Goal: Task Accomplishment & Management: Manage account settings

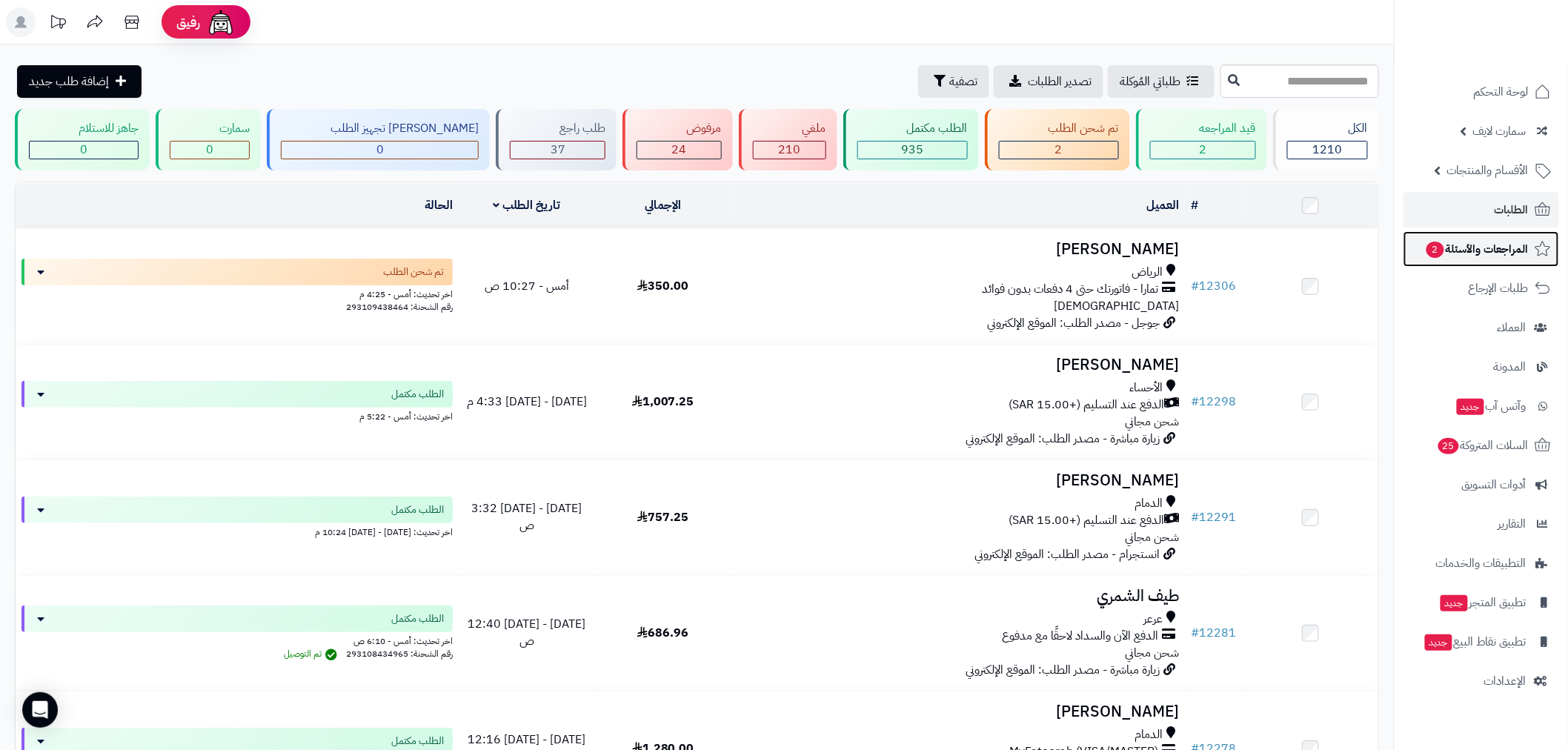
click at [1438, 245] on span "2" at bounding box center [1435, 250] width 19 height 17
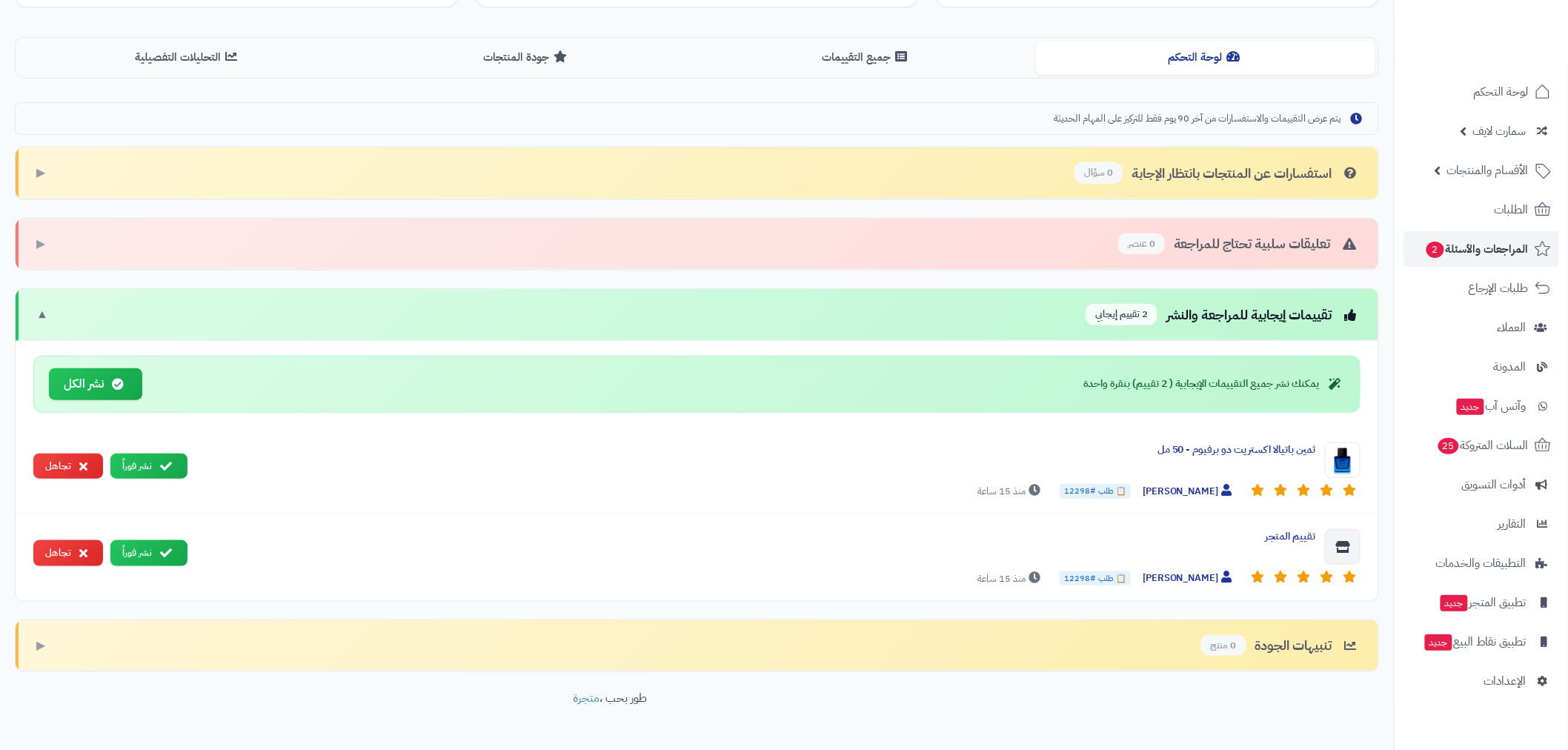
scroll to position [401, 0]
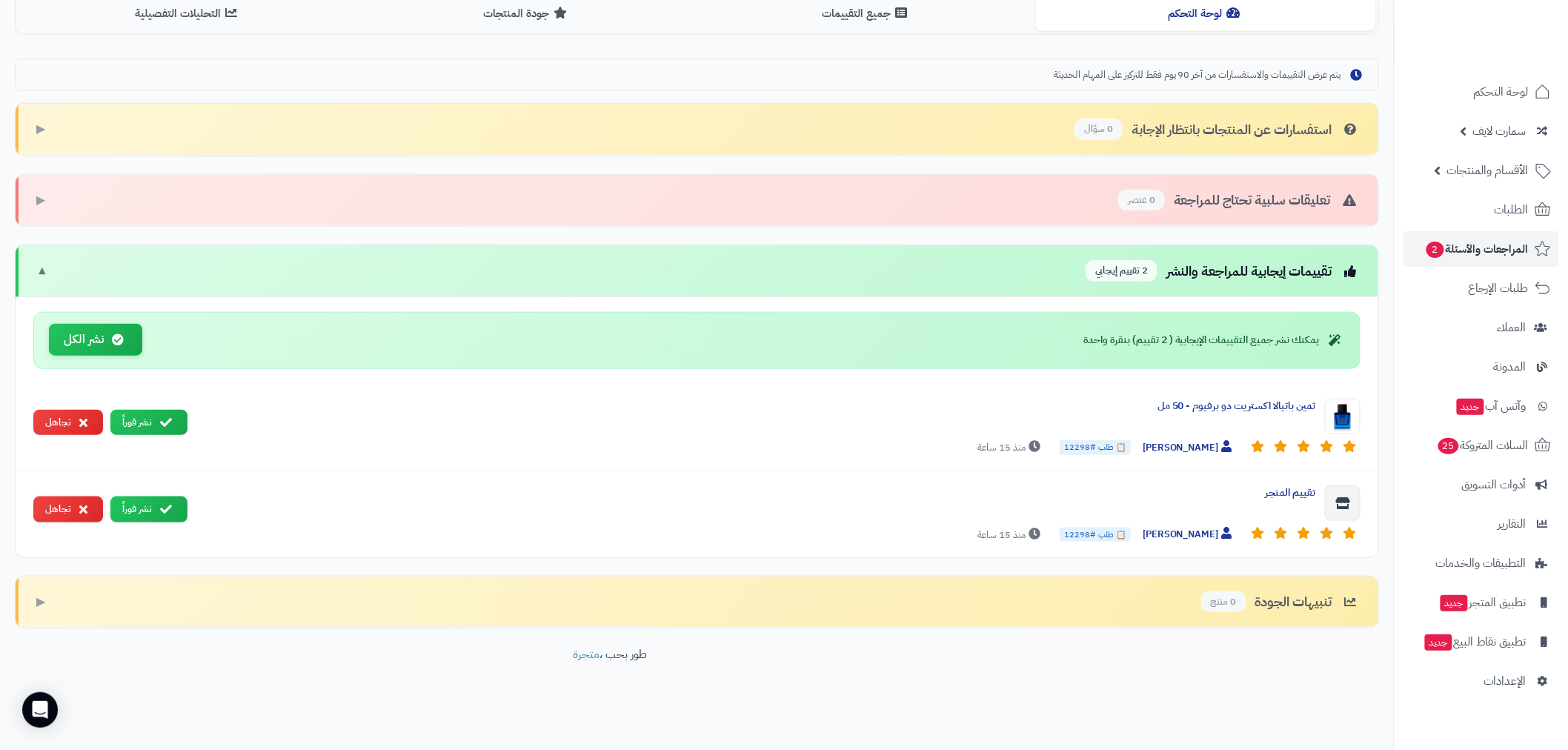
click at [95, 338] on button "نشر الكل" at bounding box center [96, 339] width 93 height 32
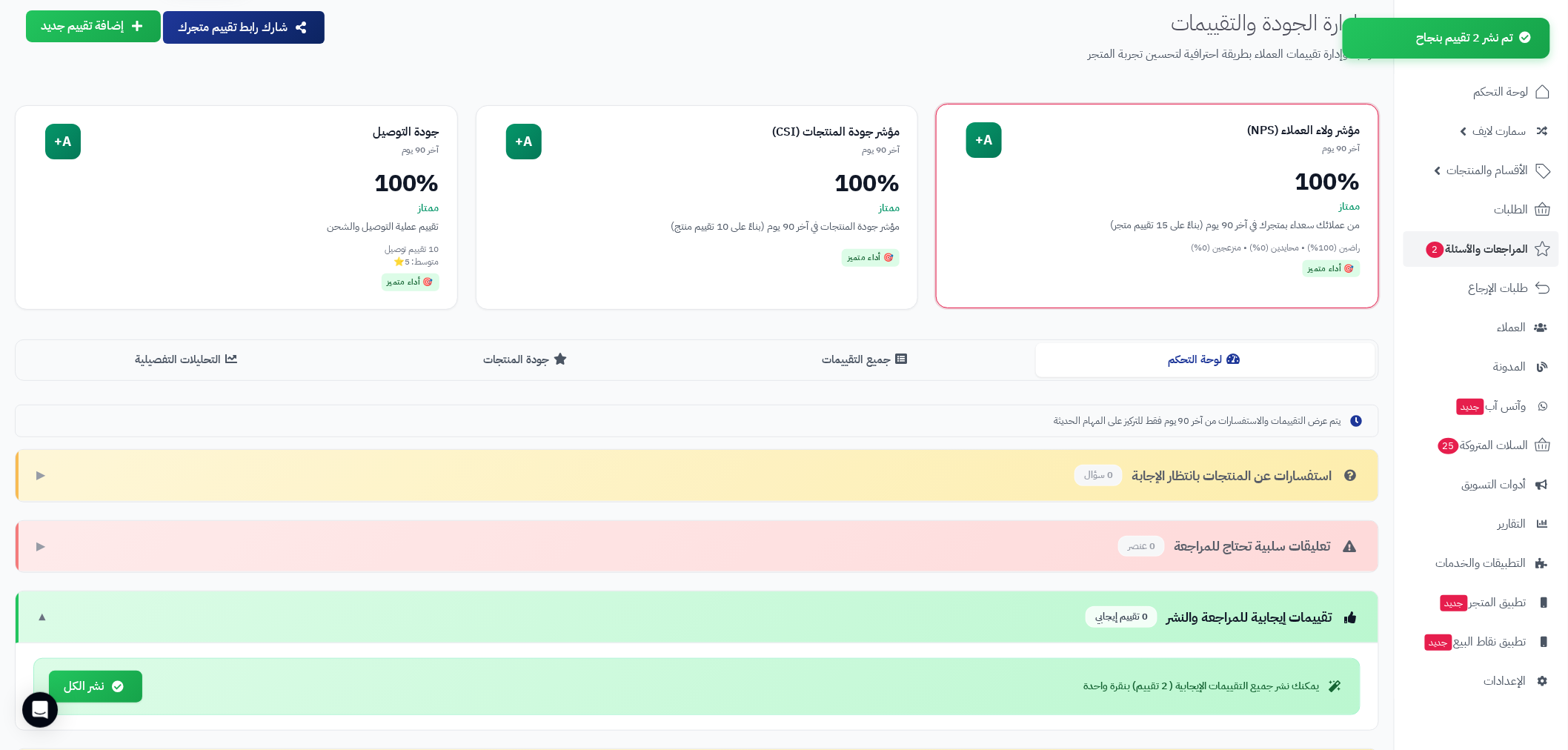
scroll to position [0, 0]
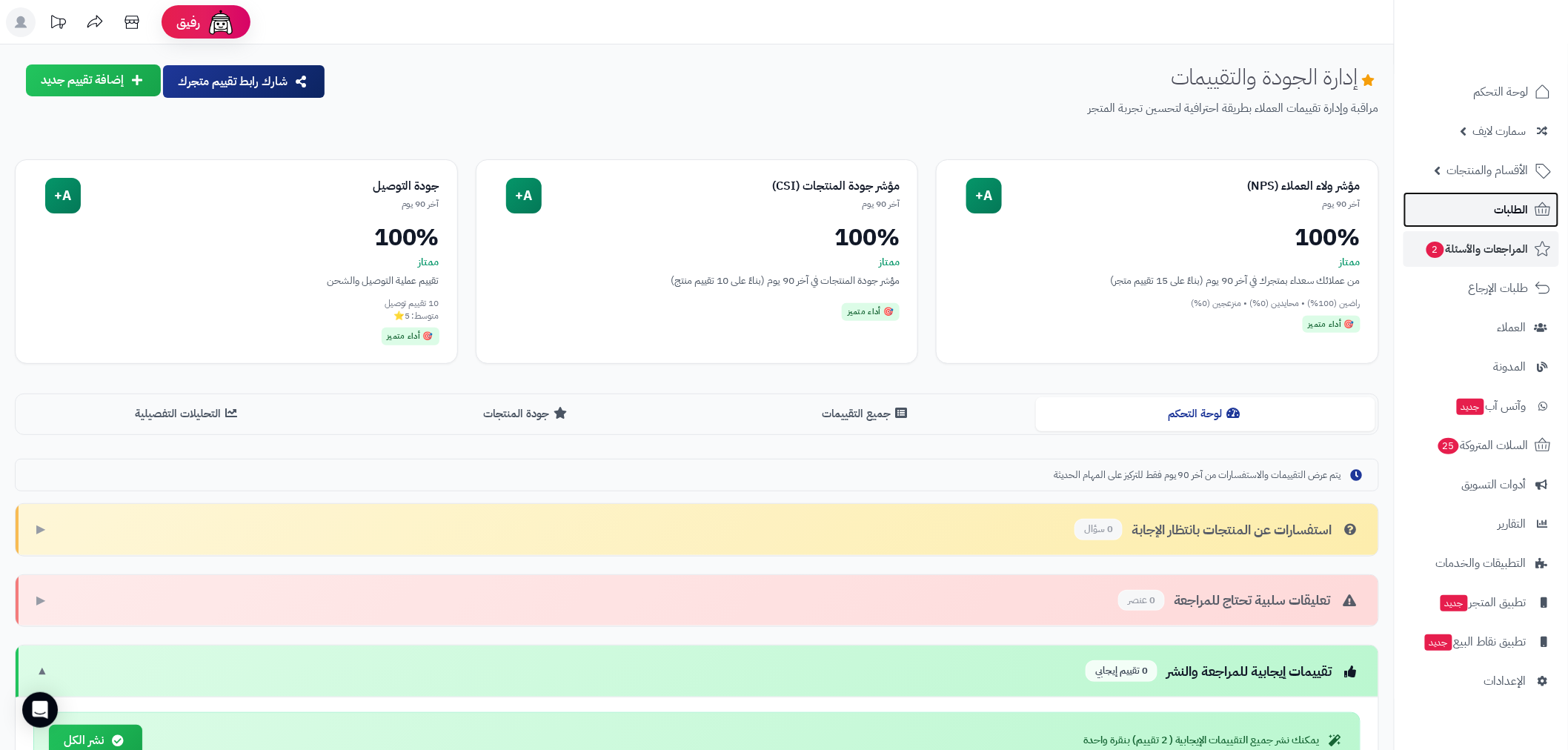
click at [1504, 221] on link "الطلبات" at bounding box center [1481, 210] width 156 height 36
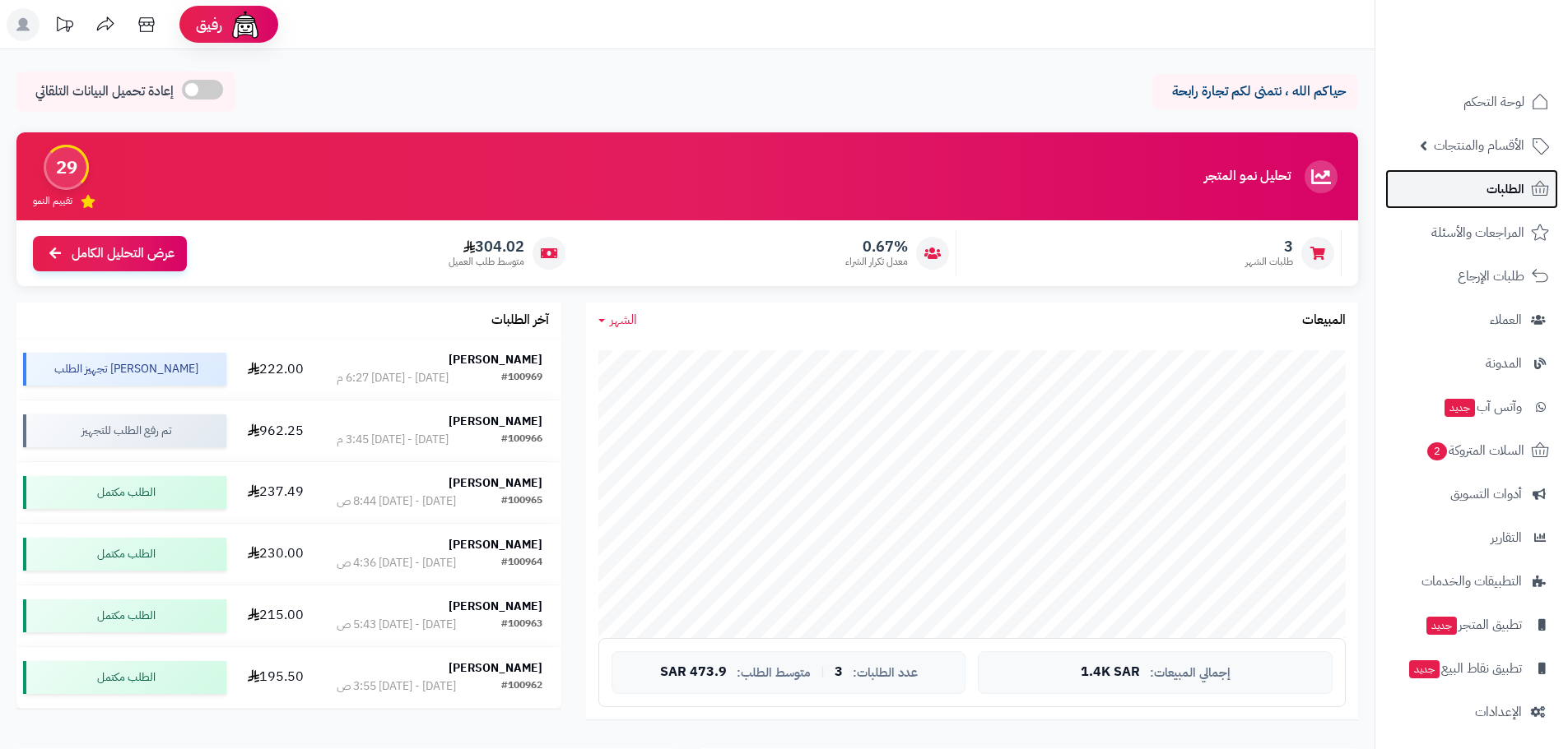
click at [1489, 176] on link "الطلبات" at bounding box center [1471, 189] width 173 height 40
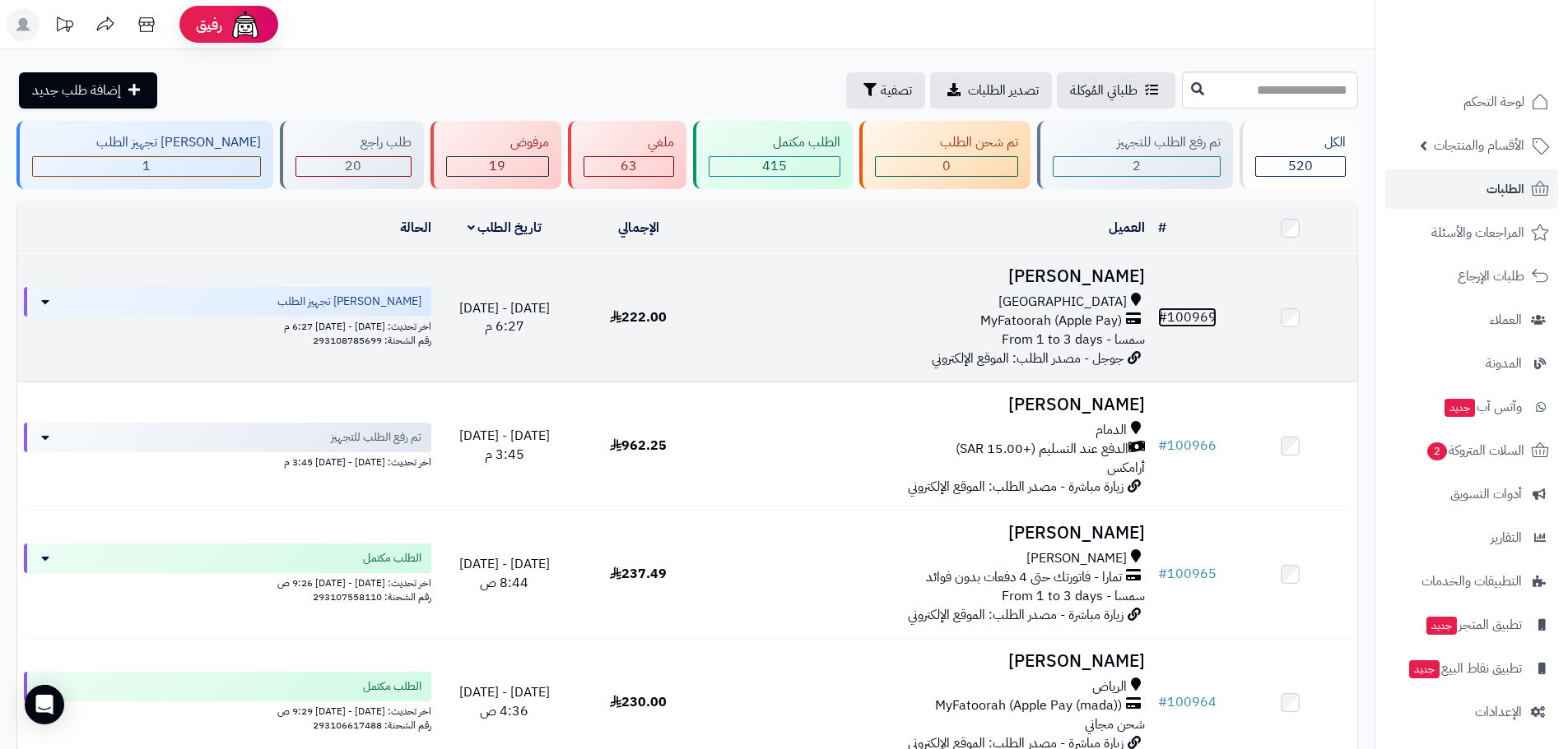
click at [1194, 311] on link "# 100969" at bounding box center [1188, 317] width 59 height 20
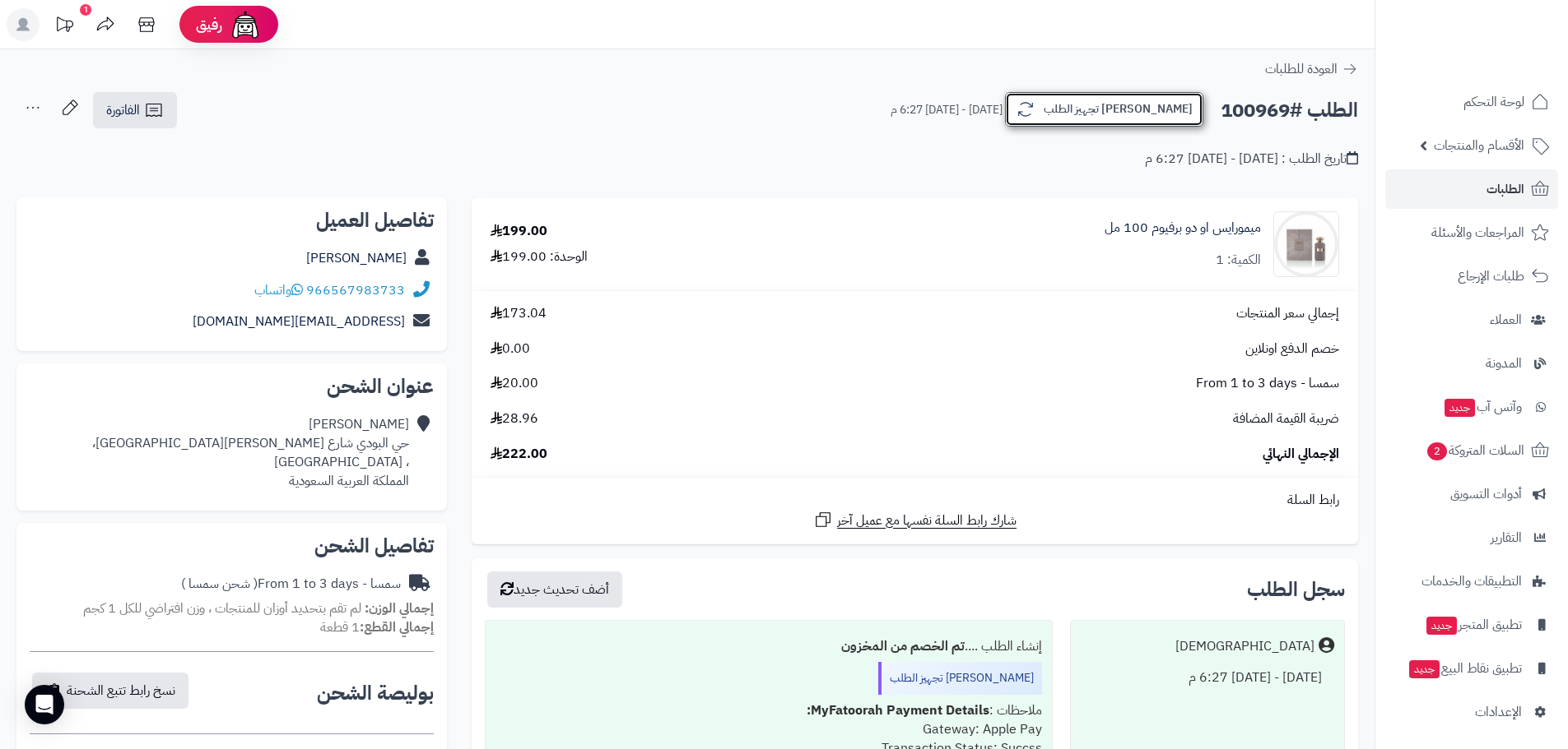
click at [1160, 105] on button "[PERSON_NAME] تجهيز الطلب" at bounding box center [1104, 110] width 198 height 35
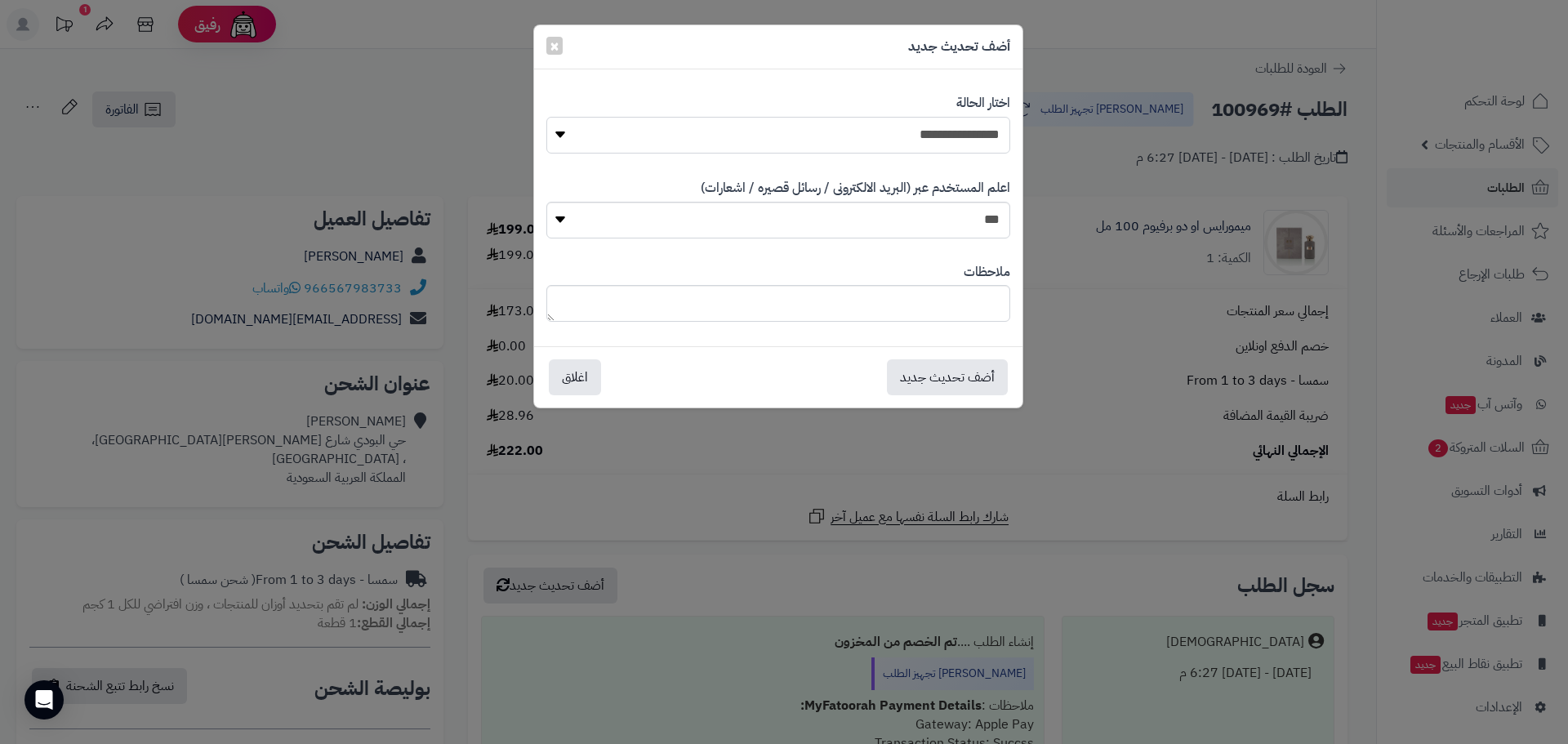
drag, startPoint x: 964, startPoint y: 133, endPoint x: 970, endPoint y: 140, distance: 9.2
click at [964, 133] on select "**********" at bounding box center [778, 135] width 464 height 37
select select "*"
click at [546, 117] on select "**********" at bounding box center [778, 135] width 464 height 37
drag, startPoint x: 962, startPoint y: 368, endPoint x: 1014, endPoint y: 362, distance: 52.3
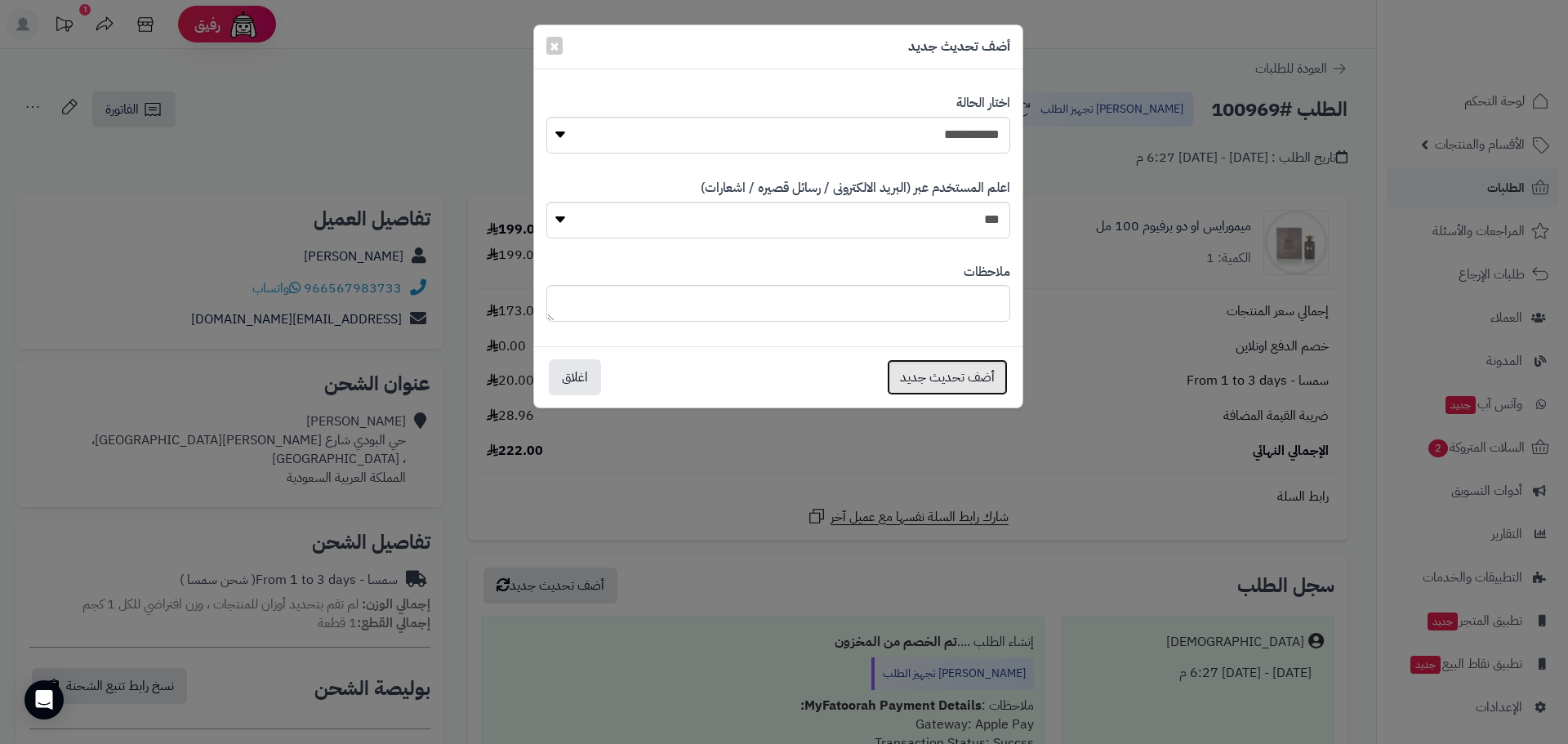
click at [961, 368] on button "أضف تحديث جديد" at bounding box center [947, 378] width 121 height 36
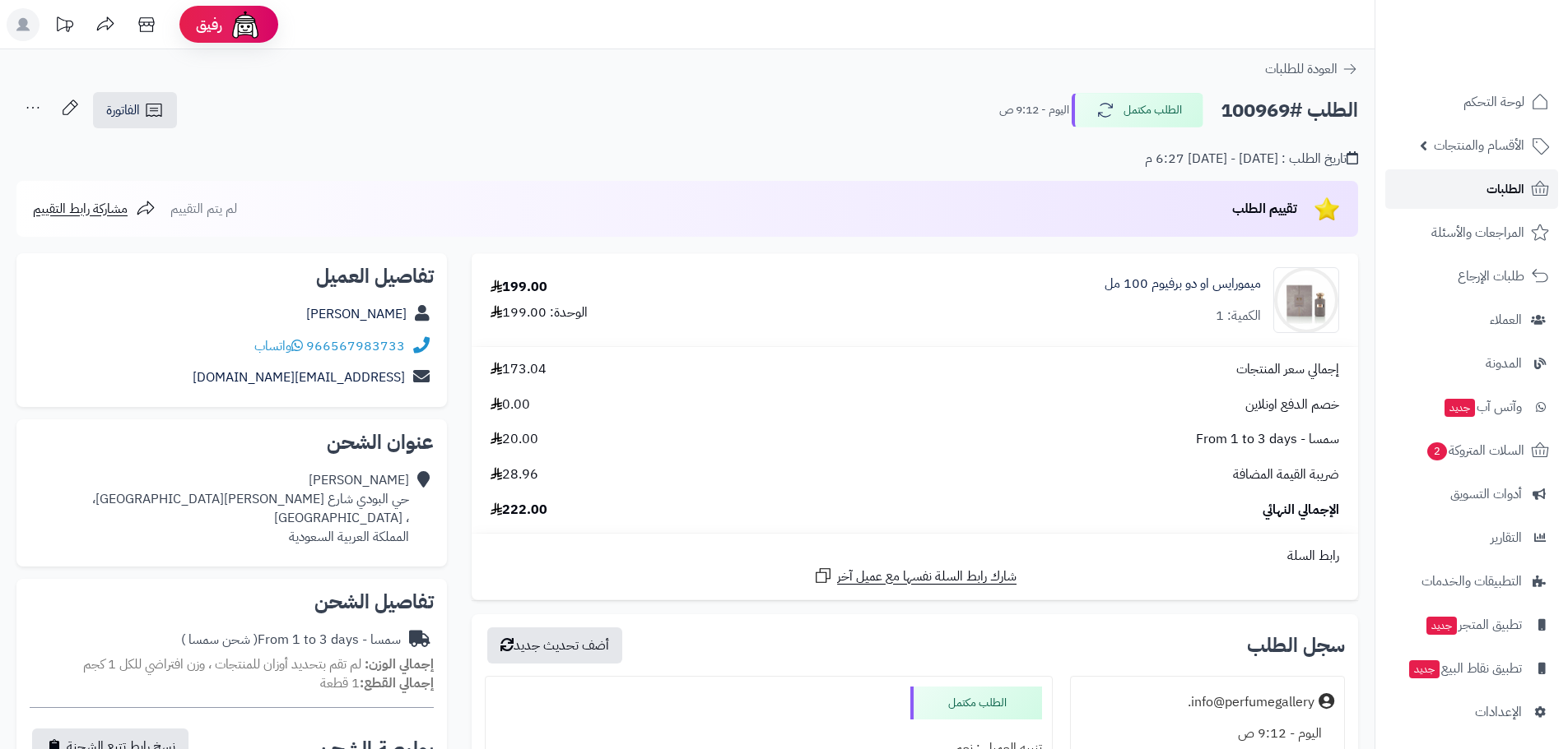
click at [1498, 194] on span "الطلبات" at bounding box center [1506, 189] width 38 height 23
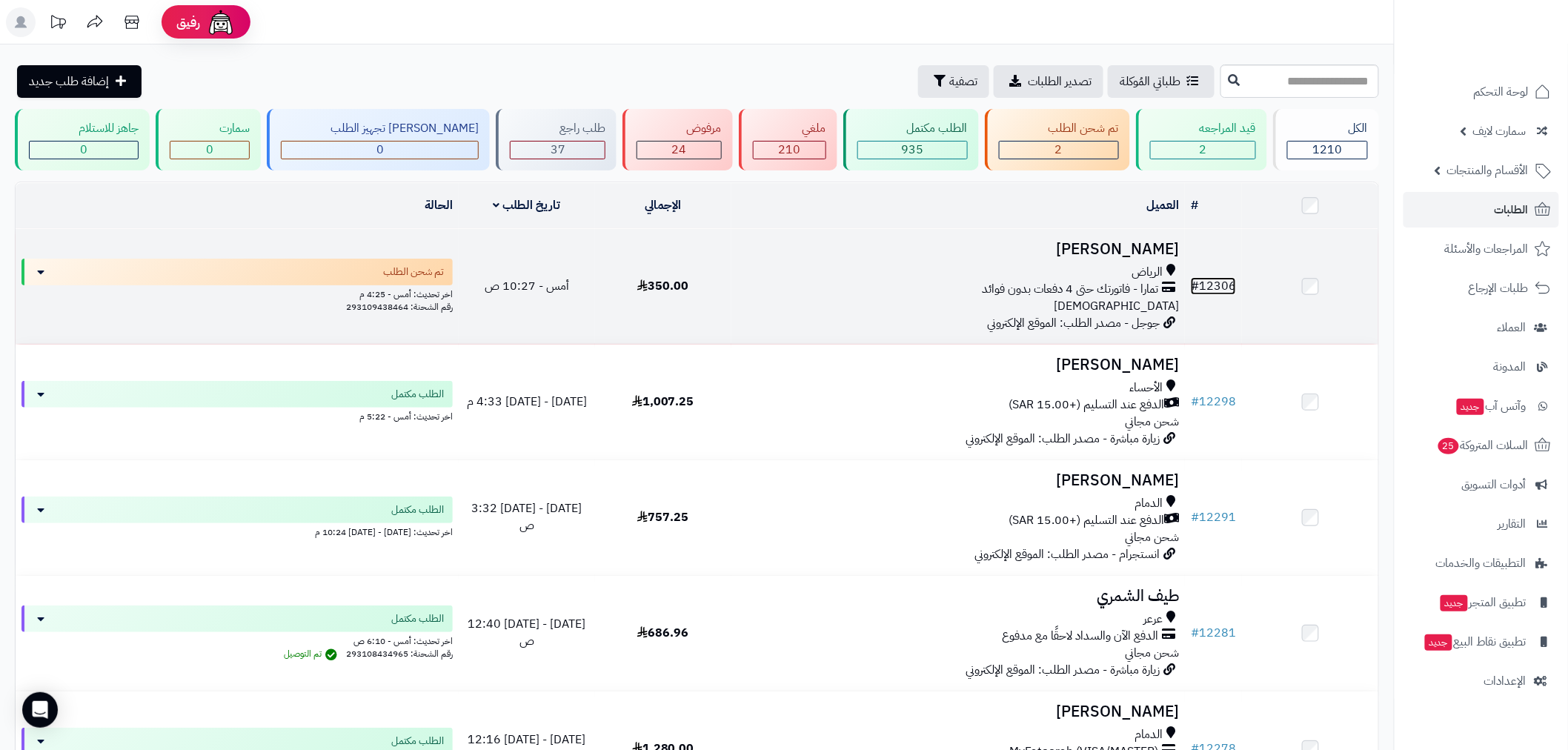
click at [1222, 286] on link "# 12306" at bounding box center [1213, 286] width 45 height 18
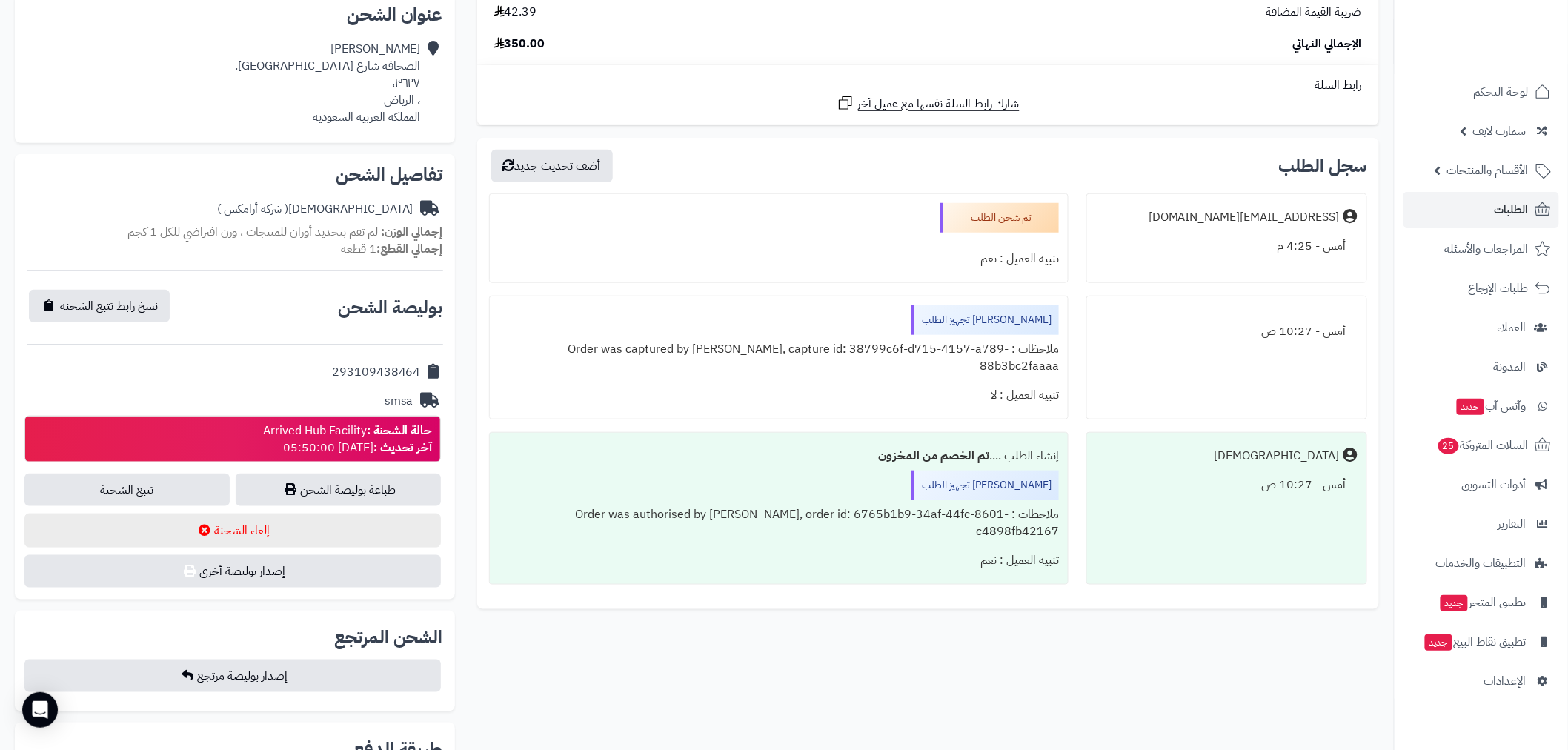
scroll to position [191, 0]
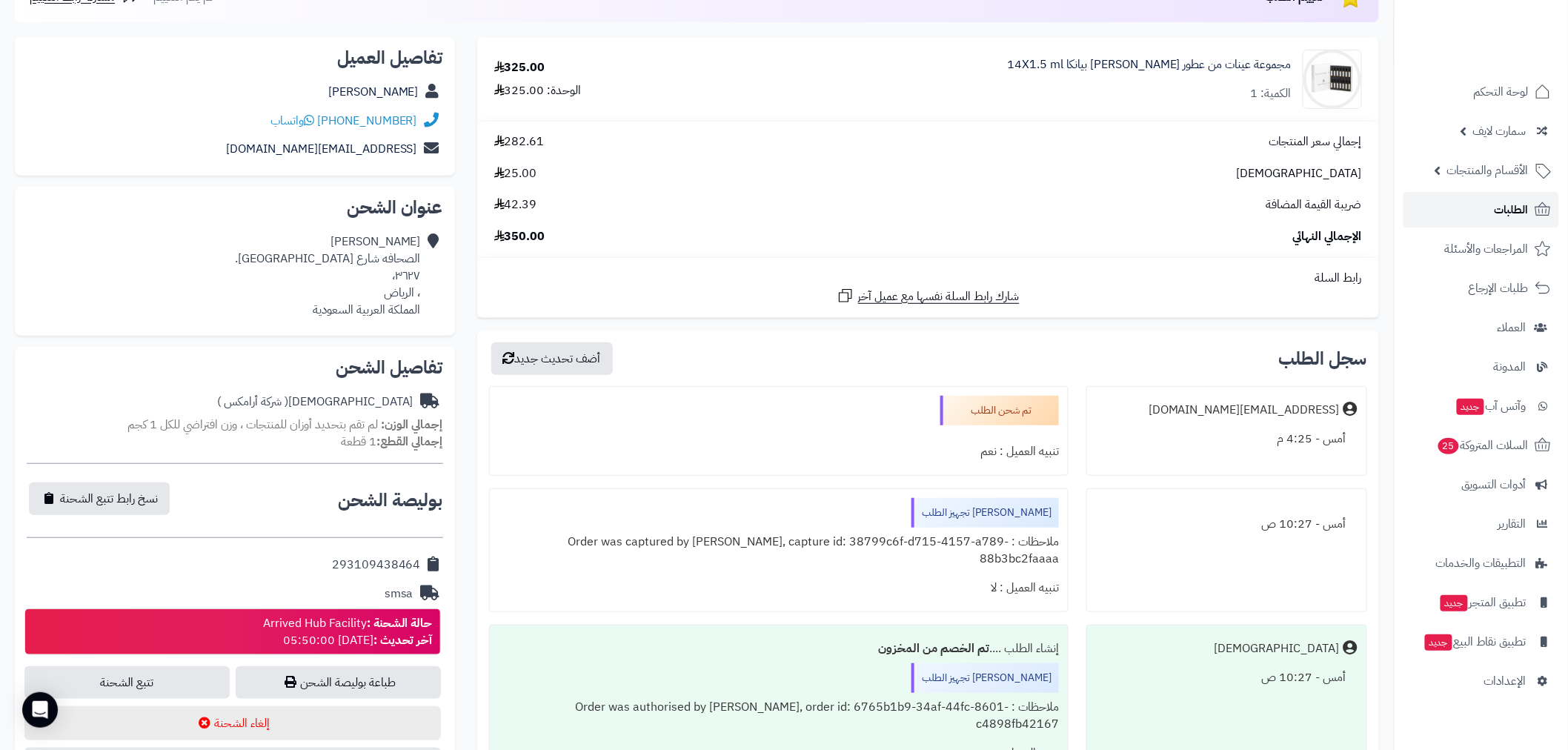
click at [1517, 208] on span "الطلبات" at bounding box center [1511, 209] width 34 height 21
